Goal: Task Accomplishment & Management: Complete application form

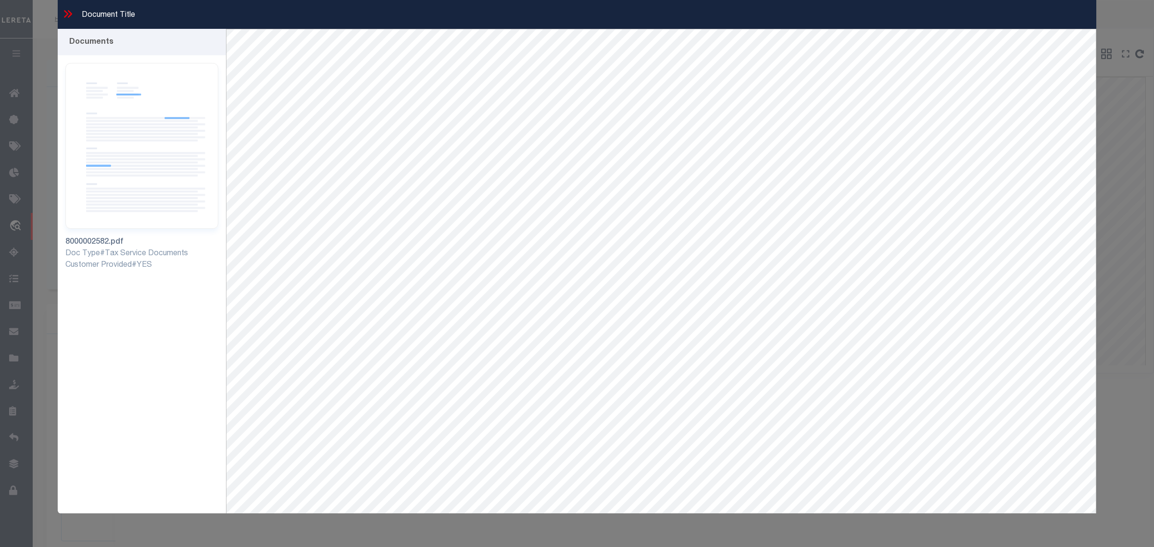
select select "4983"
select select "10"
select select "NonEscrow"
click at [66, 13] on icon at bounding box center [68, 14] width 13 height 13
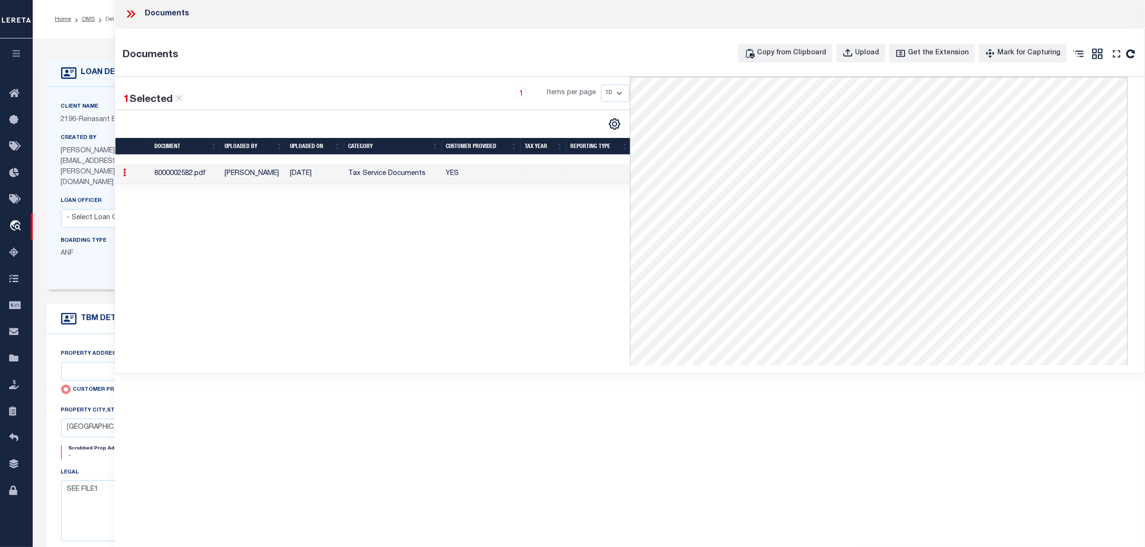
click at [130, 14] on icon at bounding box center [129, 14] width 4 height 8
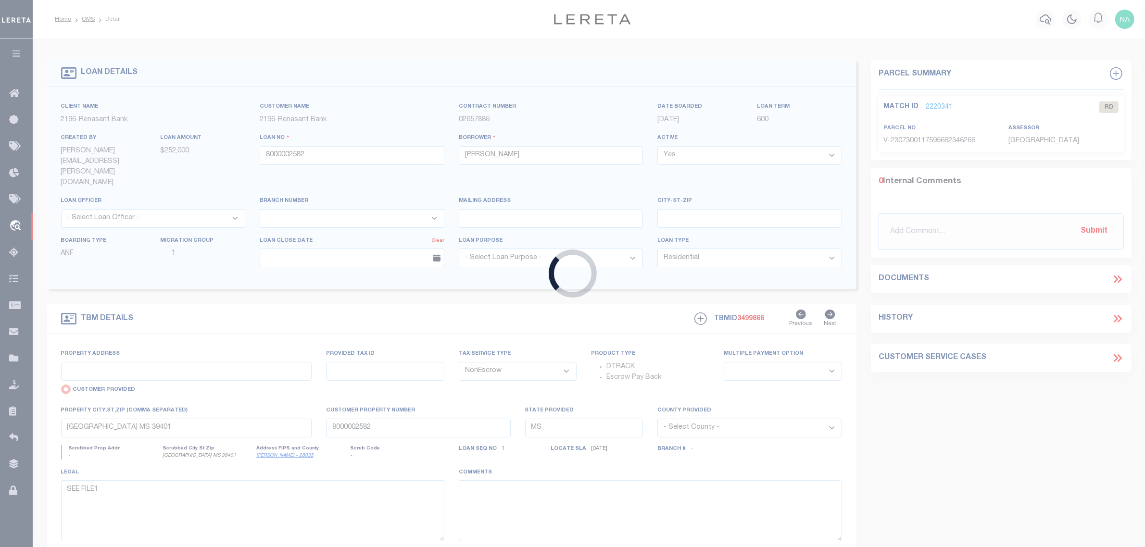
type input "3508251481131"
type input "DK AUTO WHOLESALE LLC"
select select
type input "PO BOX 16126"
type input "MISSOULA MT 59808-6126"
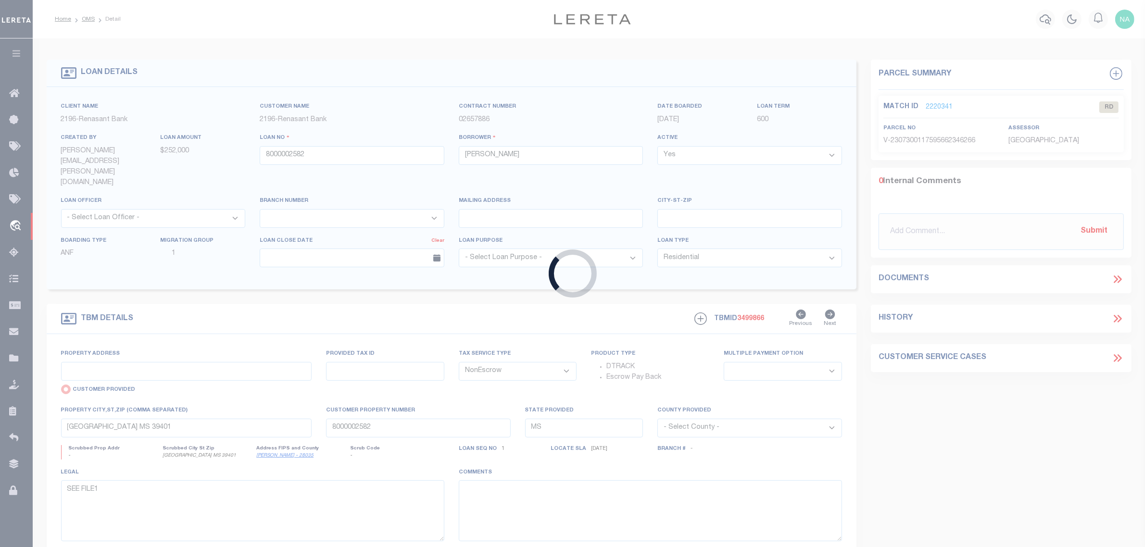
type input "[DATE]"
select select "20"
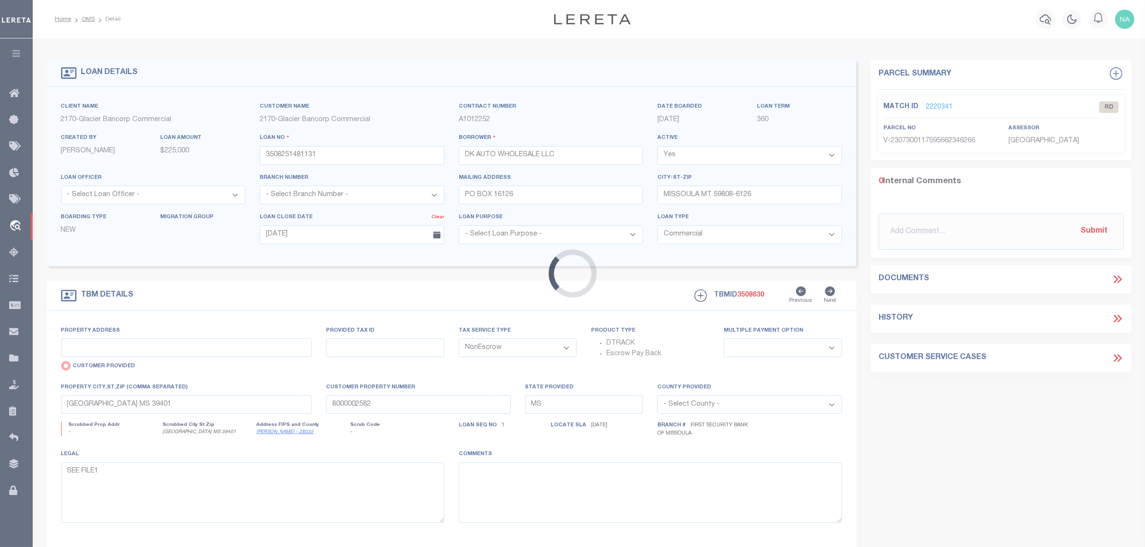
type input "[STREET_ADDRESS][PERSON_NAME]"
radio input "false"
type input "491905"
select select
type input "MISSOULA MT 59804-7335"
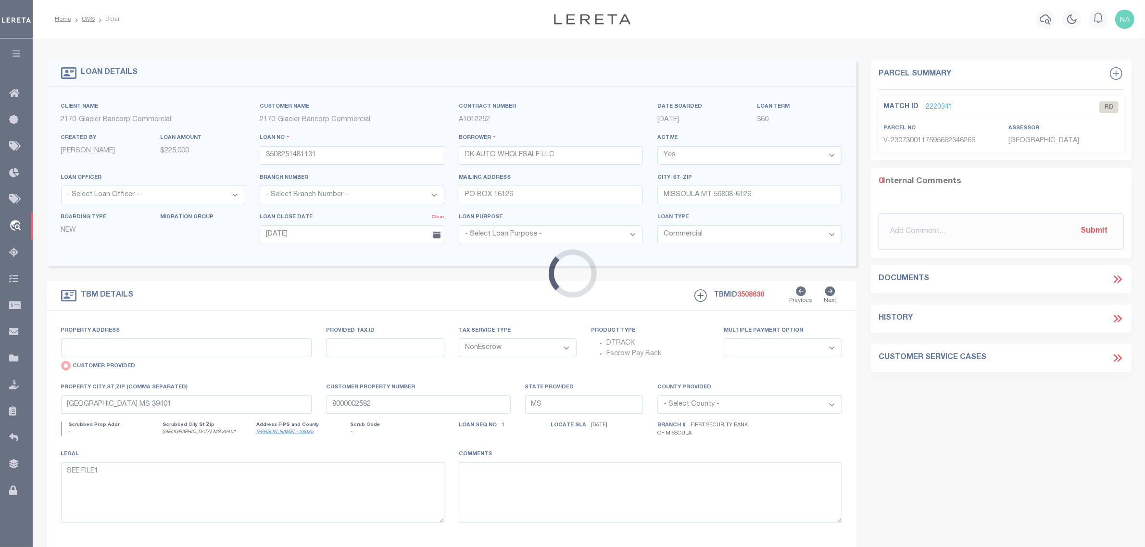
type input "MT"
select select "4570"
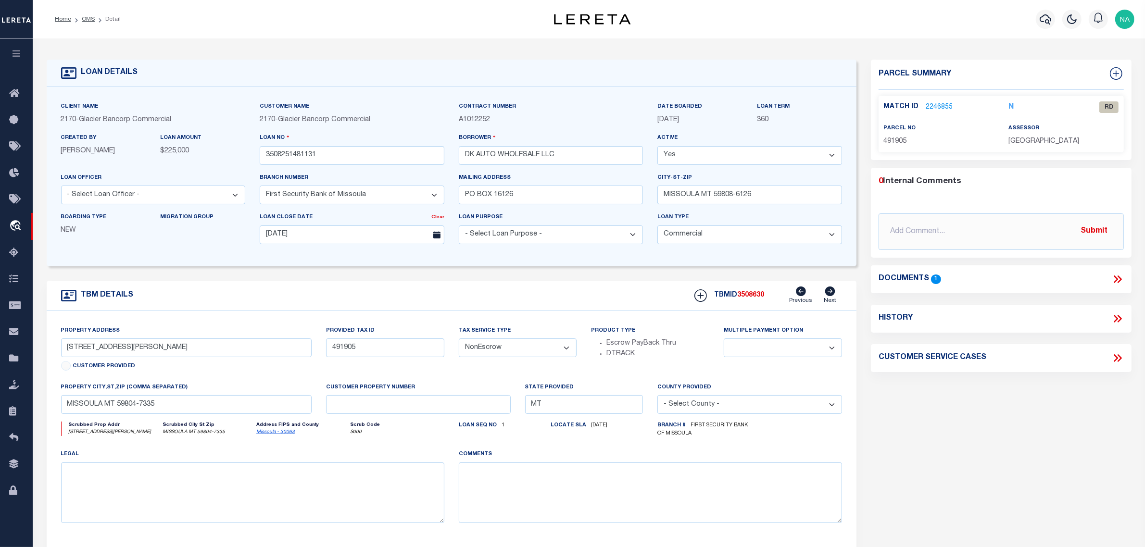
click at [1119, 276] on icon at bounding box center [1117, 279] width 13 height 13
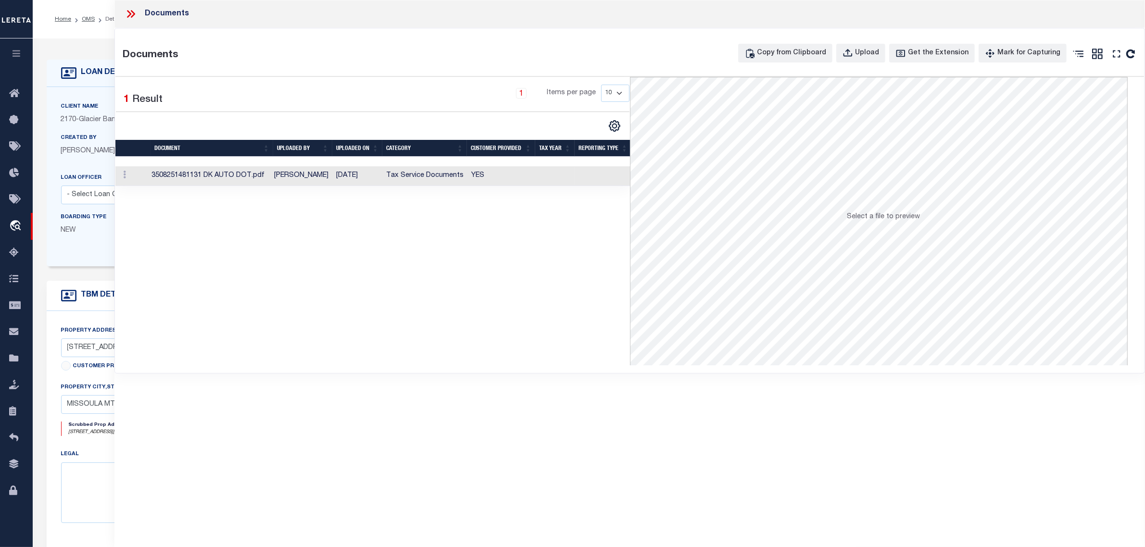
click at [294, 175] on td "[PERSON_NAME]" at bounding box center [301, 176] width 62 height 20
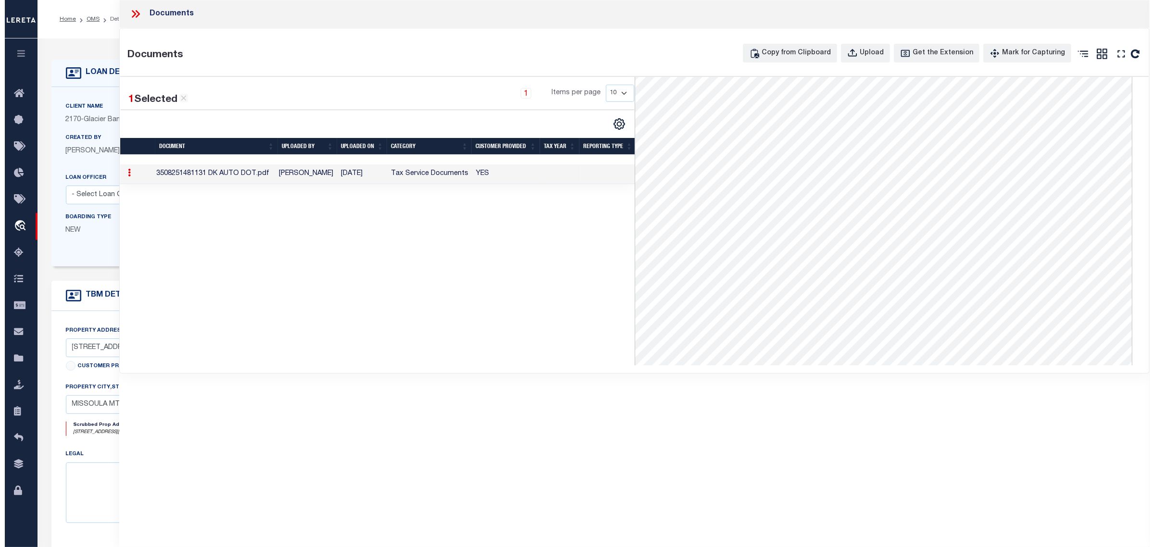
scroll to position [180, 0]
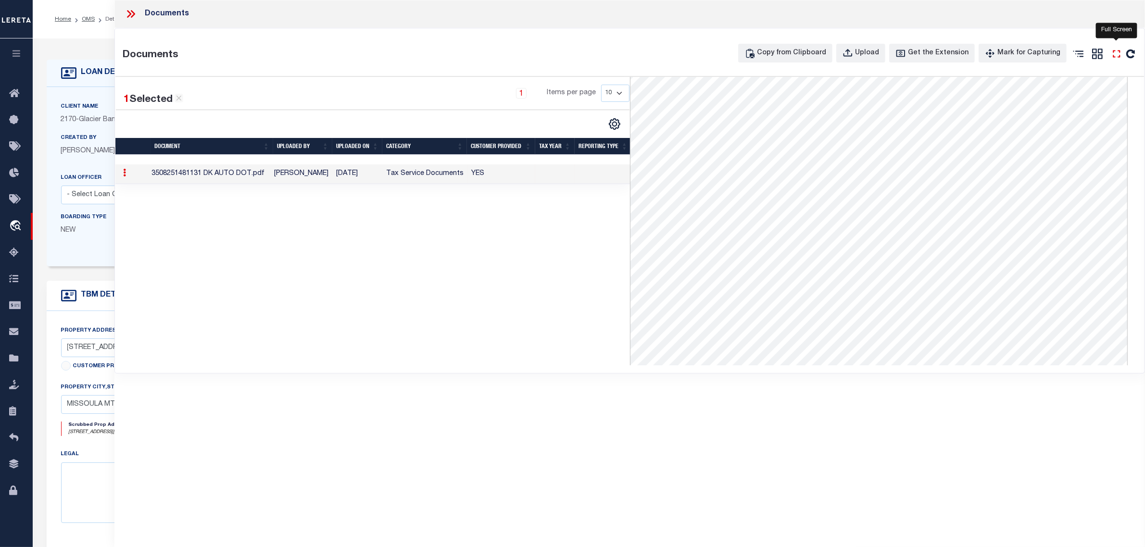
click at [1114, 52] on icon at bounding box center [1116, 54] width 13 height 13
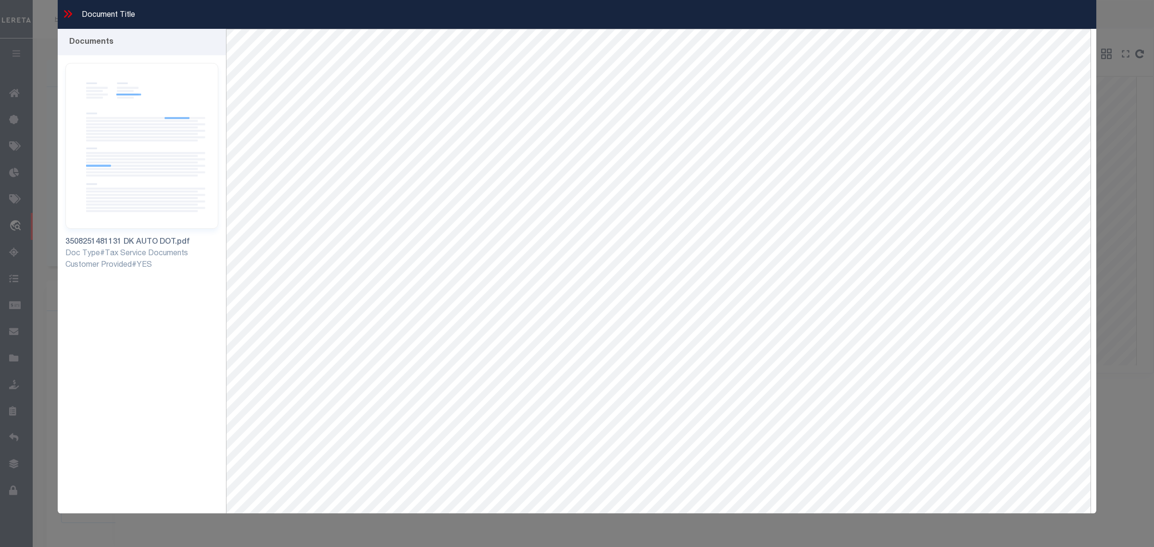
scroll to position [41, 0]
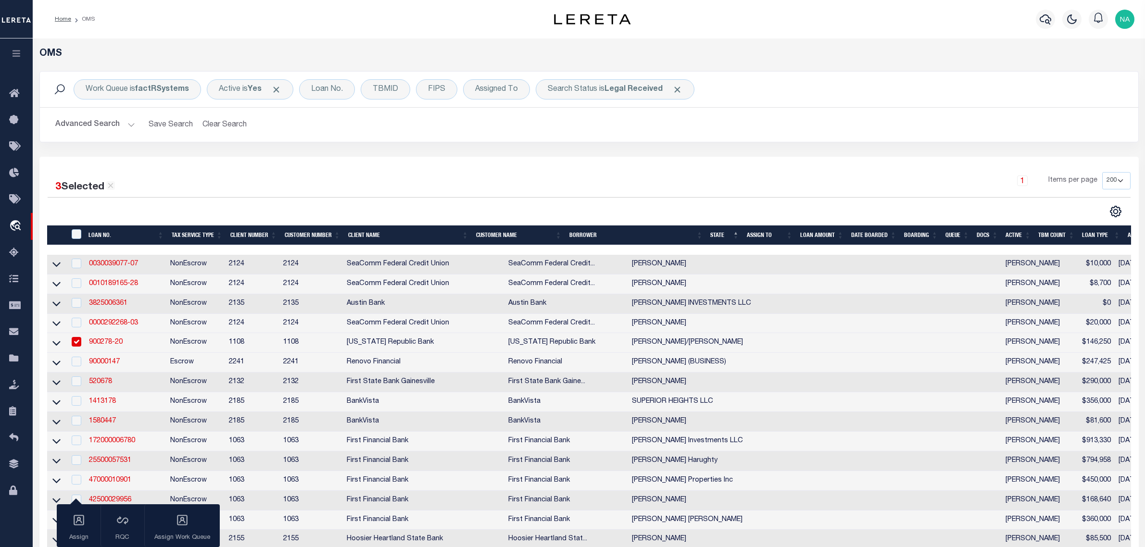
select select "200"
click at [355, 176] on div "1 Items per page 10 25 50 100 200" at bounding box center [726, 184] width 809 height 25
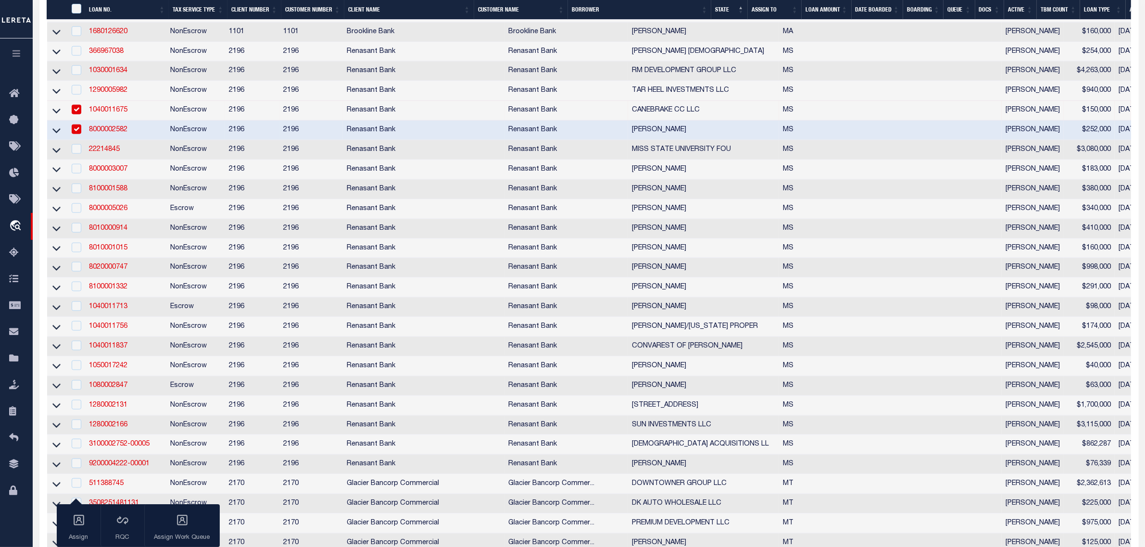
scroll to position [1683, 0]
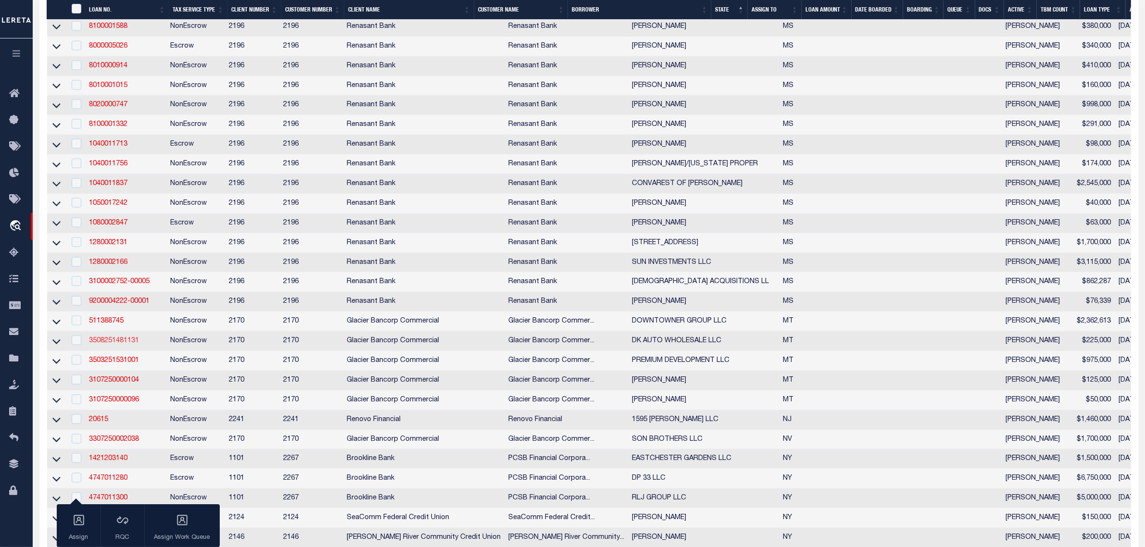
click at [113, 344] on link "3508251481131" at bounding box center [114, 341] width 50 height 7
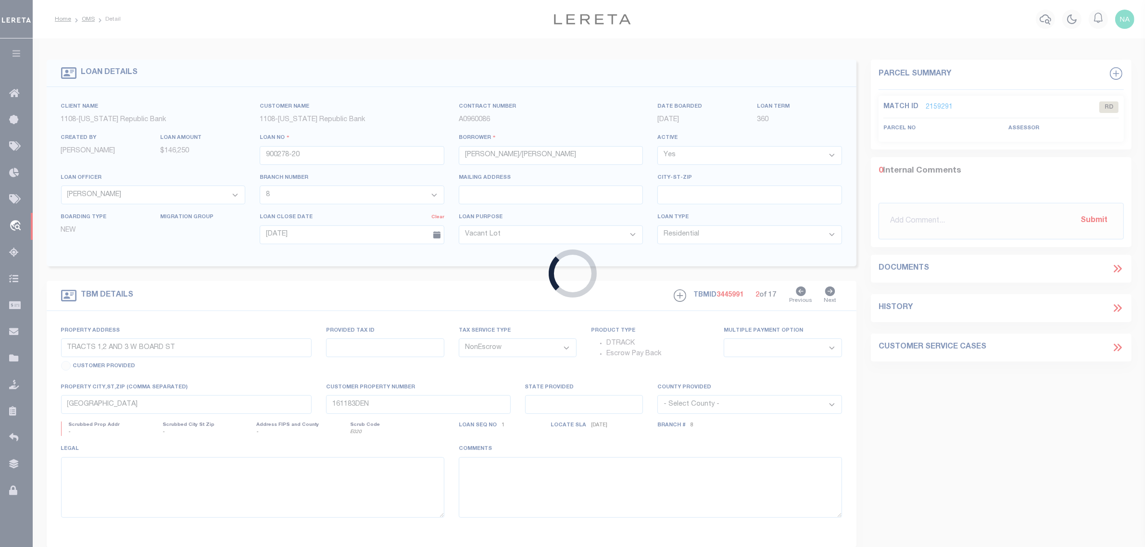
type input "3508251481131"
type input "DK AUTO WHOLESALE LLC"
select select
type input "PO BOX 16126"
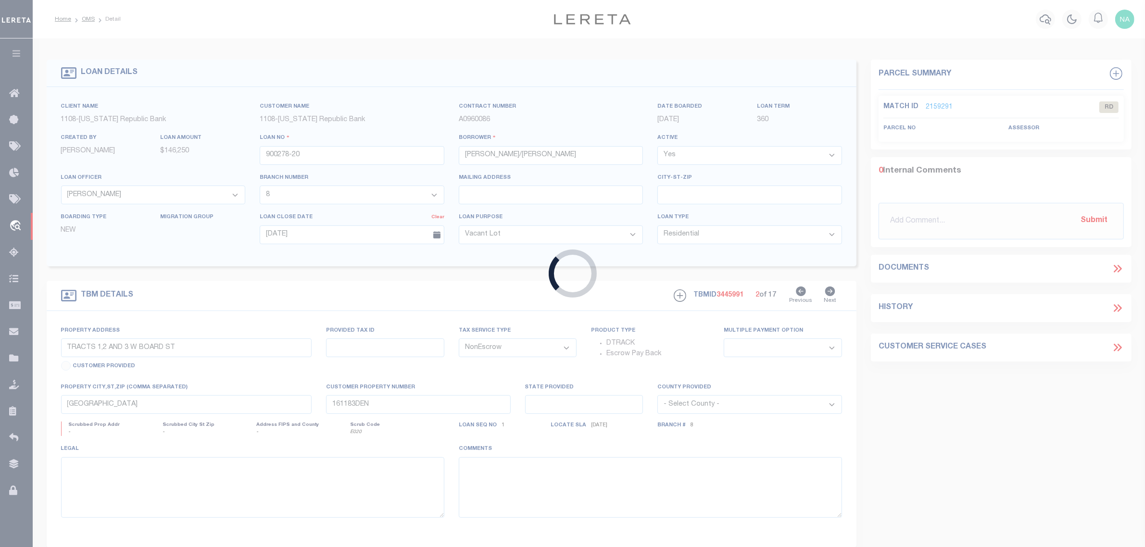
type input "MISSOULA MT 59808-6126"
type input "[DATE]"
select select
select select "20"
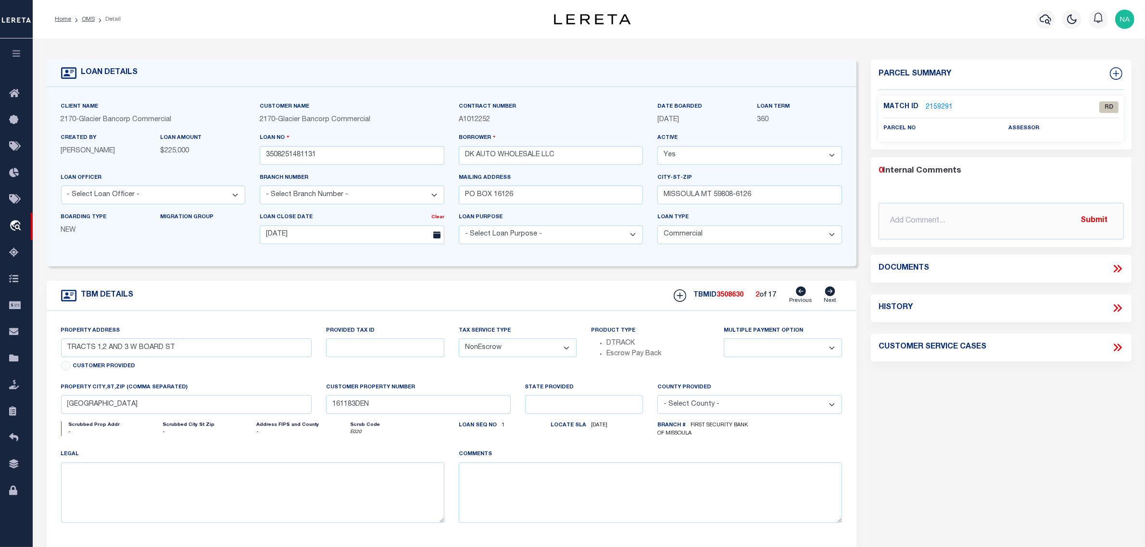
select select "4570"
type input "[STREET_ADDRESS][PERSON_NAME]"
type input "491905"
select select
type input "MISSOULA MT 59804-7335"
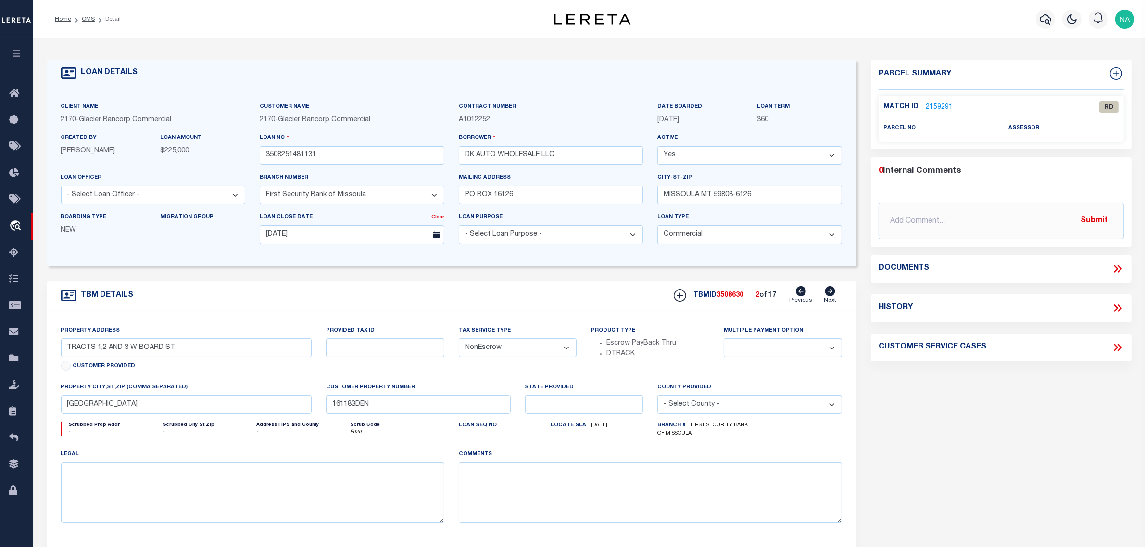
type input "MT"
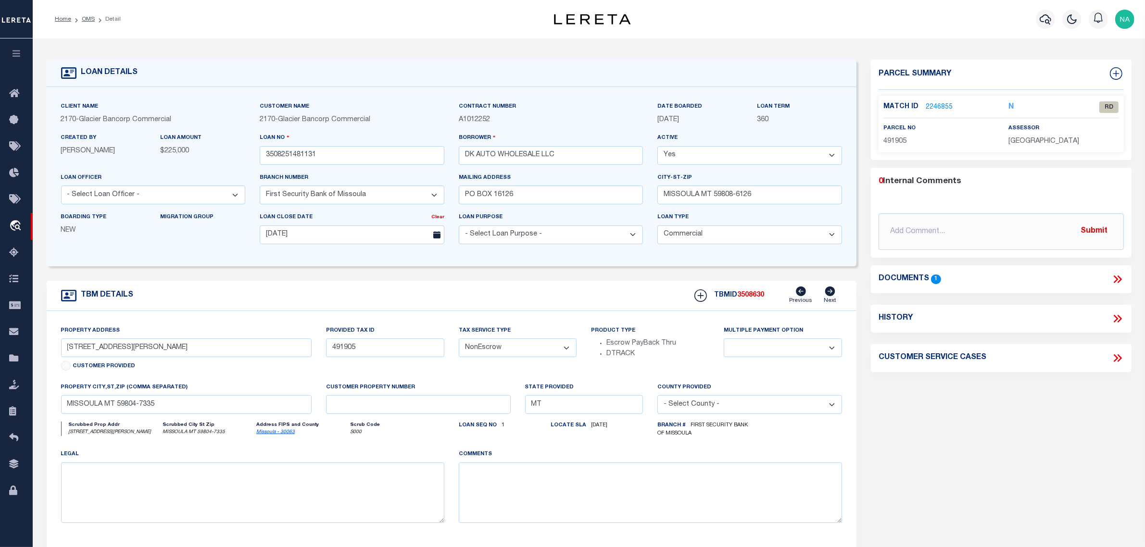
click at [944, 105] on link "2246855" at bounding box center [939, 107] width 27 height 10
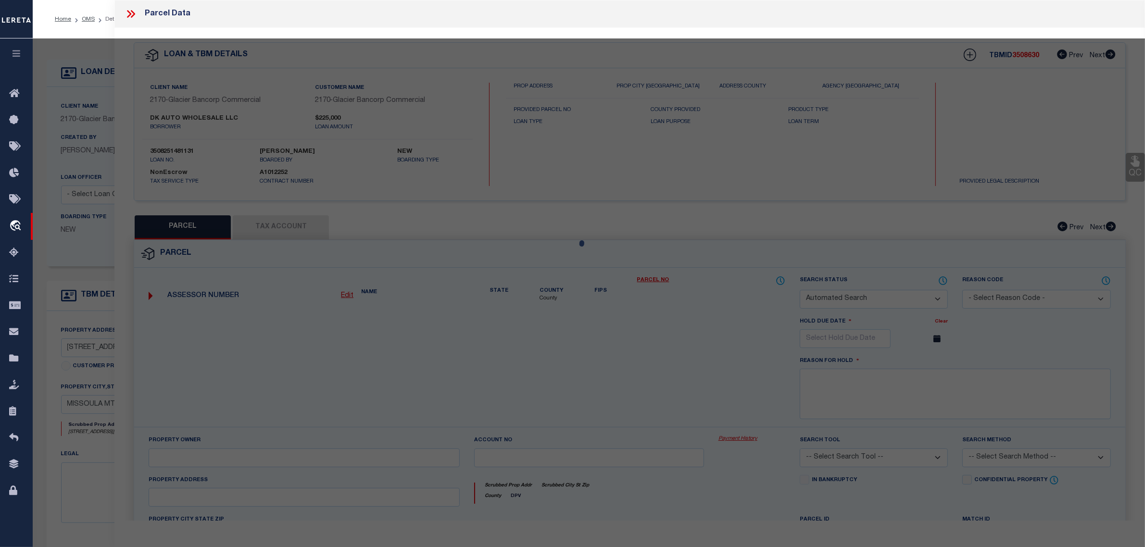
checkbox input "false"
select select "RD"
type input "[PERSON_NAME] INC"
select select "ATL"
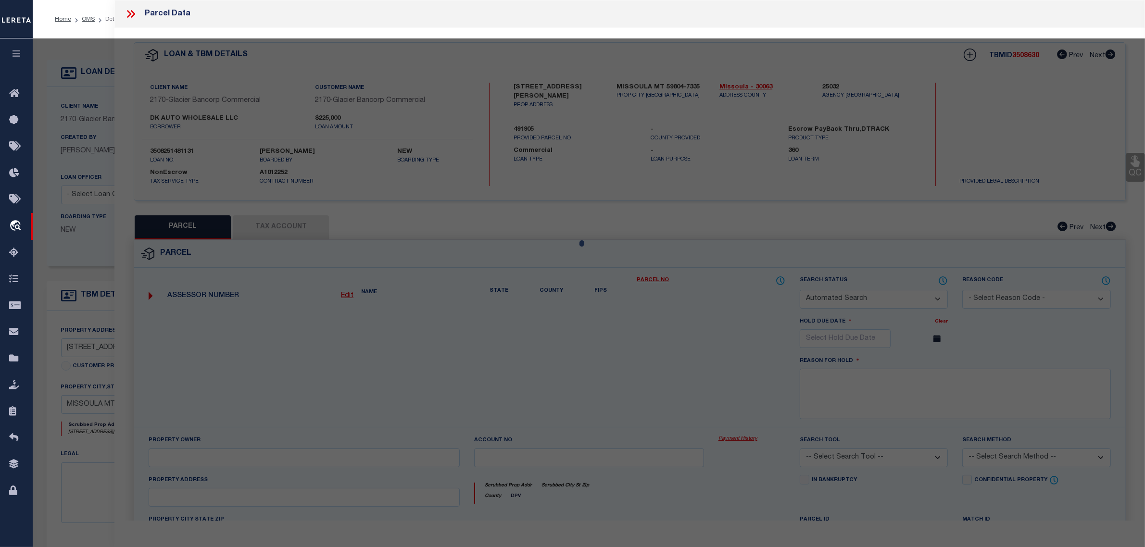
select select "ADD"
type input "[STREET_ADDRESS][PERSON_NAME]"
checkbox input "false"
type textarea "NP 93 ADDITION, S31, T13 N, R19 W, Lot 003, 3809 NP 93 LOT 3 TRACT A COS 3809 &…"
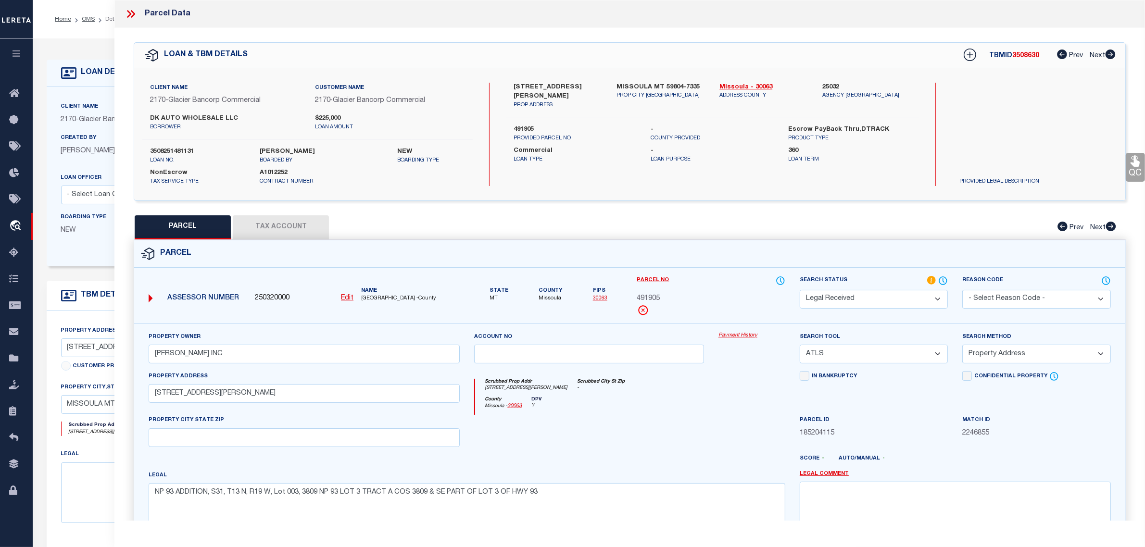
click at [133, 13] on icon at bounding box center [131, 14] width 13 height 13
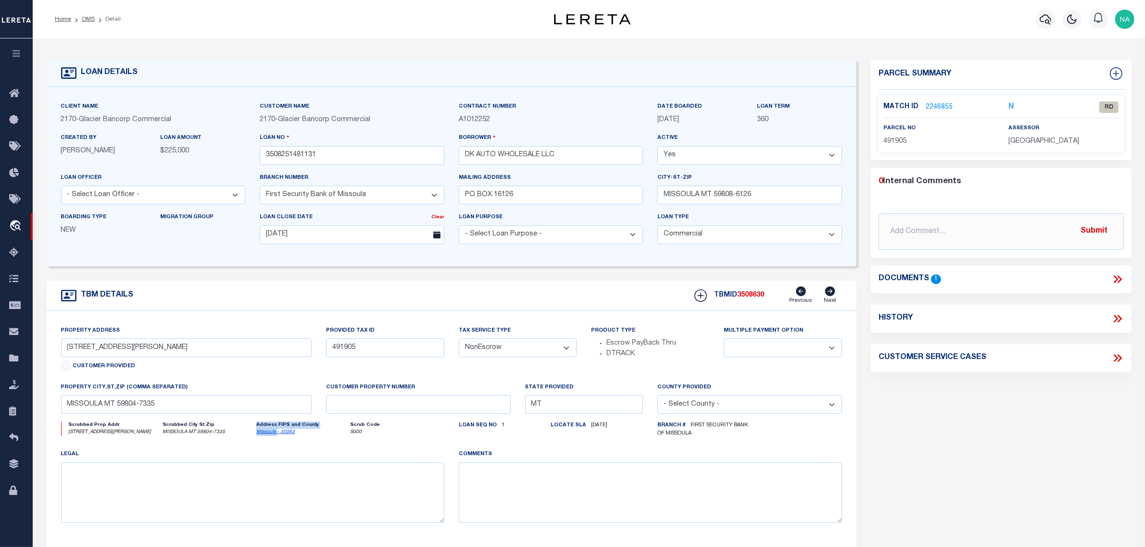
drag, startPoint x: 261, startPoint y: 446, endPoint x: 277, endPoint y: 448, distance: 16.9
click at [277, 448] on div "Scrubbed Prop Addr [STREET_ADDRESS][PERSON_NAME] Scrubbed City [GEOGRAPHIC_DATA…" at bounding box center [253, 435] width 398 height 27
click at [976, 461] on div "Parcel Summary Match ID 2246855 N parcel no 491905 assessor 0 1" at bounding box center [1001, 325] width 275 height 531
drag, startPoint x: 115, startPoint y: 352, endPoint x: 56, endPoint y: 355, distance: 59.2
click at [56, 355] on div "Property Address [STREET_ADDRESS][PERSON_NAME] Customer Provided" at bounding box center [186, 354] width 265 height 57
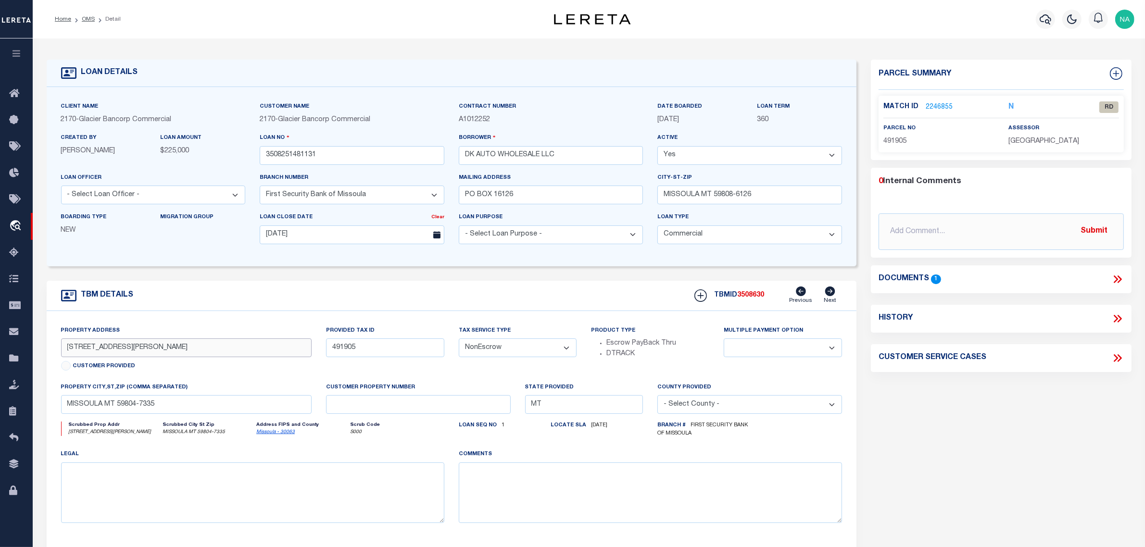
drag, startPoint x: 137, startPoint y: 356, endPoint x: 128, endPoint y: 351, distance: 9.9
click at [136, 356] on input "[STREET_ADDRESS][PERSON_NAME]" at bounding box center [186, 347] width 251 height 19
drag, startPoint x: 115, startPoint y: 349, endPoint x: 41, endPoint y: 350, distance: 74.5
click at [41, 350] on div "TBM DETAILS TBMID 3508630" at bounding box center [451, 417] width 825 height 272
click at [95, 350] on input "[STREET_ADDRESS][PERSON_NAME]" at bounding box center [186, 347] width 251 height 19
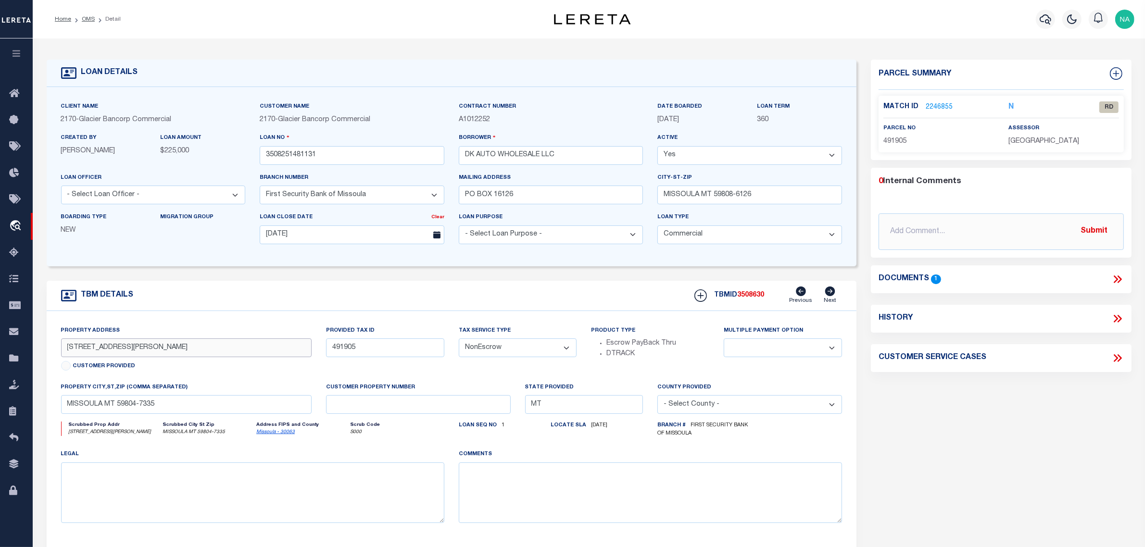
click at [95, 350] on input "[STREET_ADDRESS][PERSON_NAME]" at bounding box center [186, 347] width 251 height 19
